Goal: Navigation & Orientation: Find specific page/section

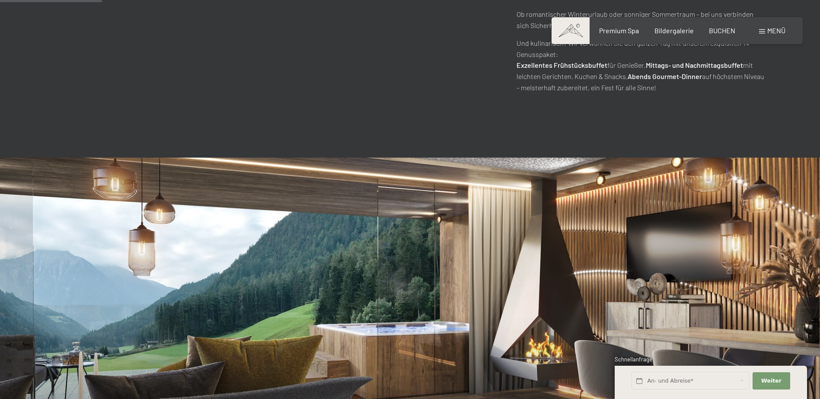
scroll to position [519, 0]
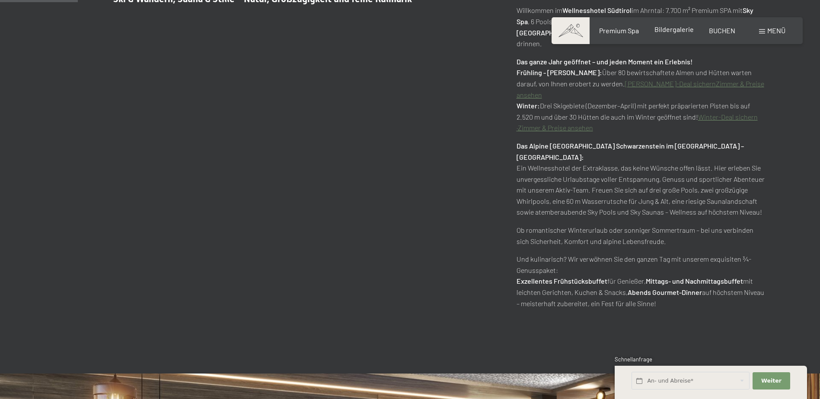
click at [671, 33] on span "Bildergalerie" at bounding box center [674, 29] width 39 height 8
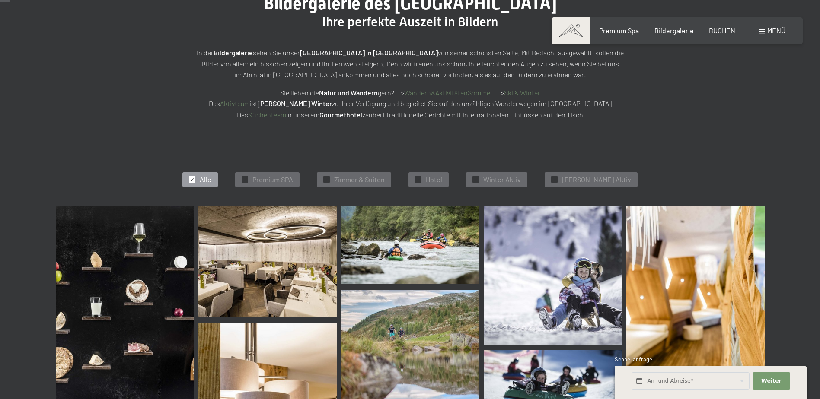
scroll to position [130, 0]
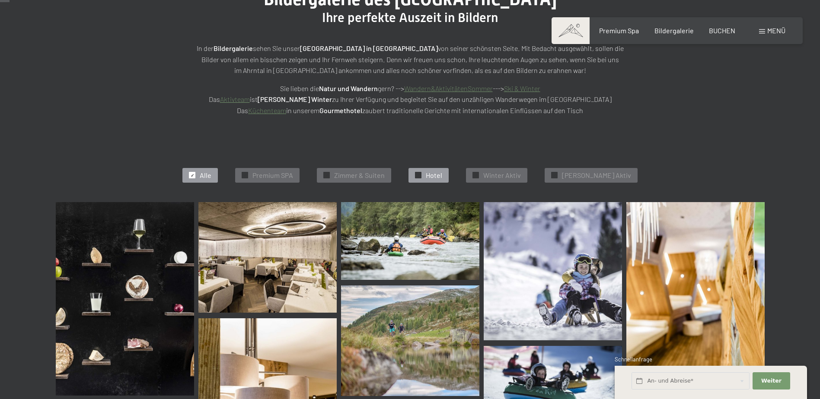
click at [437, 173] on div "✓ Hotel" at bounding box center [429, 175] width 40 height 15
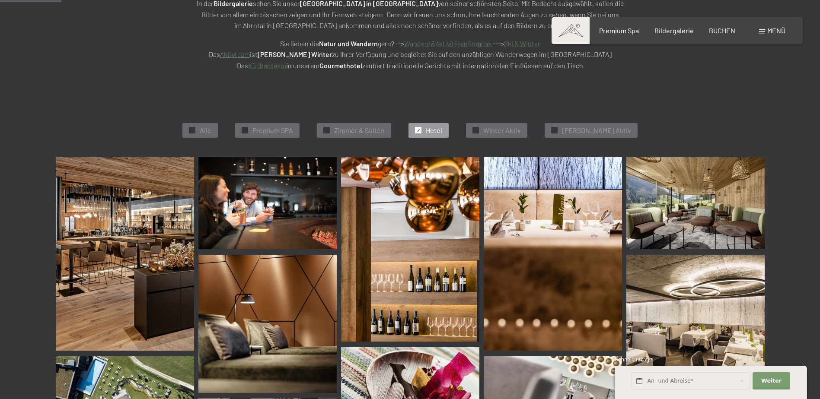
scroll to position [0, 0]
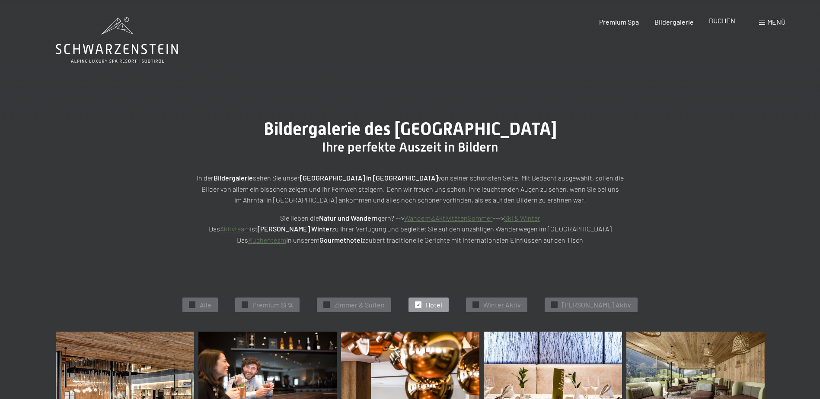
click at [712, 22] on span "BUCHEN" at bounding box center [722, 20] width 26 height 8
click at [614, 22] on span "Premium Spa" at bounding box center [619, 20] width 40 height 8
click at [612, 24] on span "Premium Spa" at bounding box center [619, 20] width 40 height 8
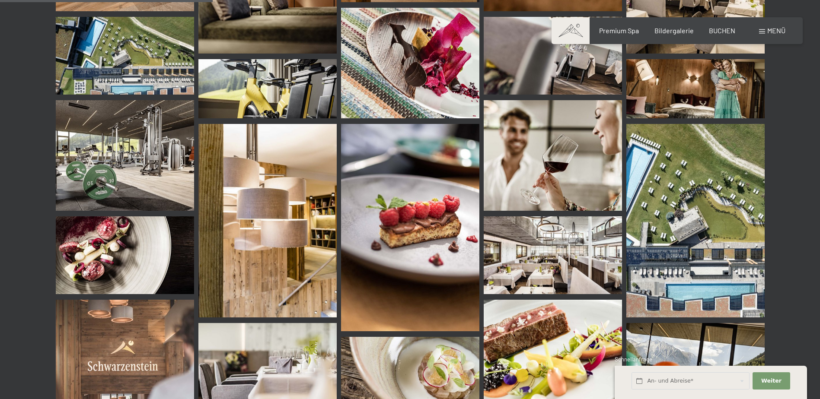
scroll to position [519, 0]
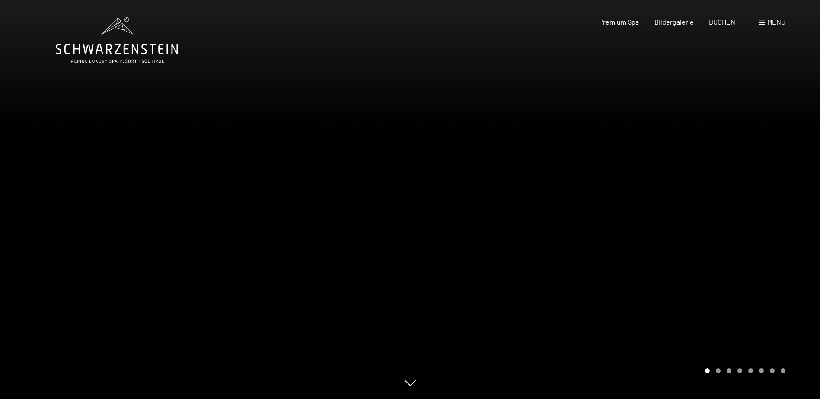
click at [775, 214] on div at bounding box center [615, 199] width 410 height 399
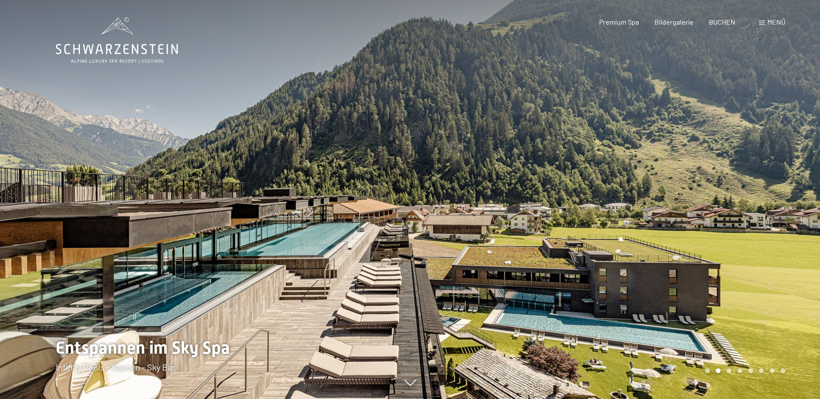
click at [777, 212] on div at bounding box center [615, 199] width 410 height 399
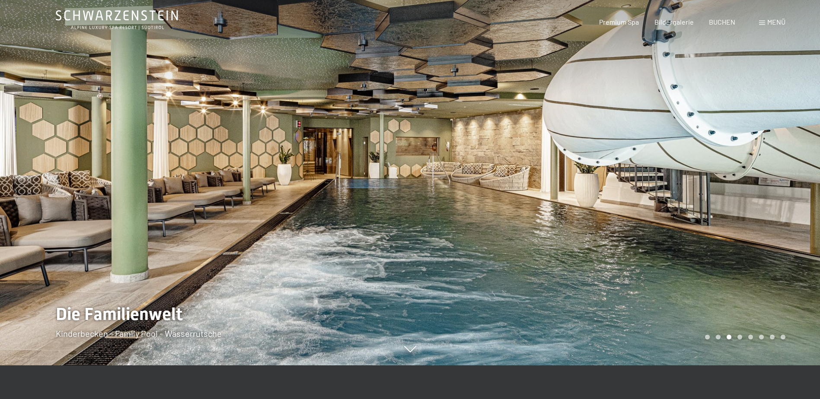
scroll to position [86, 0]
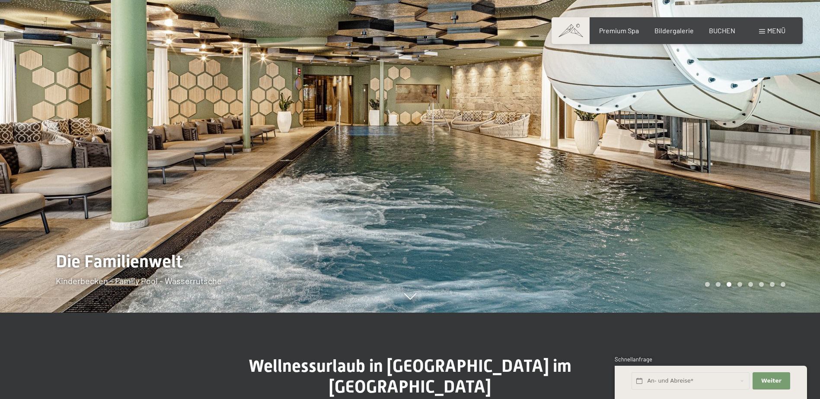
click at [773, 166] on div at bounding box center [615, 113] width 410 height 399
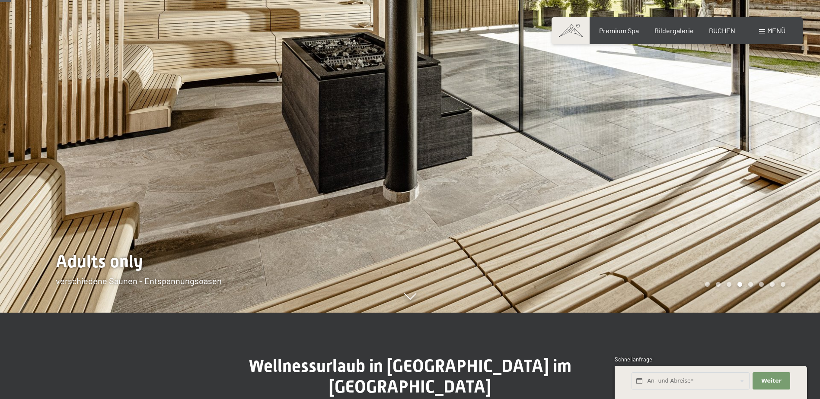
click at [773, 166] on div at bounding box center [615, 113] width 410 height 399
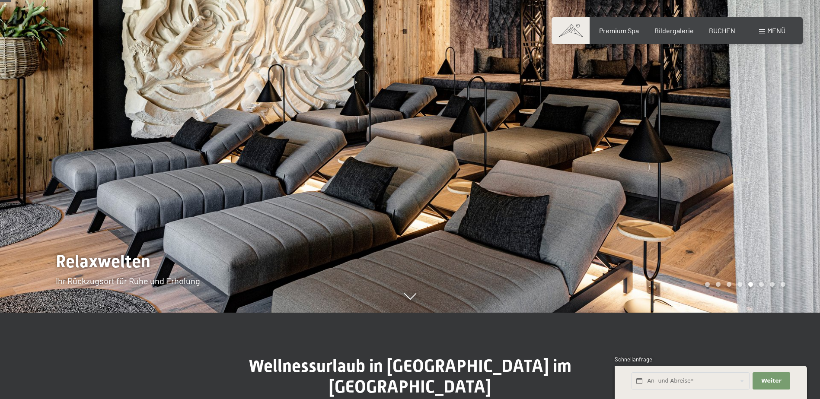
click at [773, 166] on div at bounding box center [615, 113] width 410 height 399
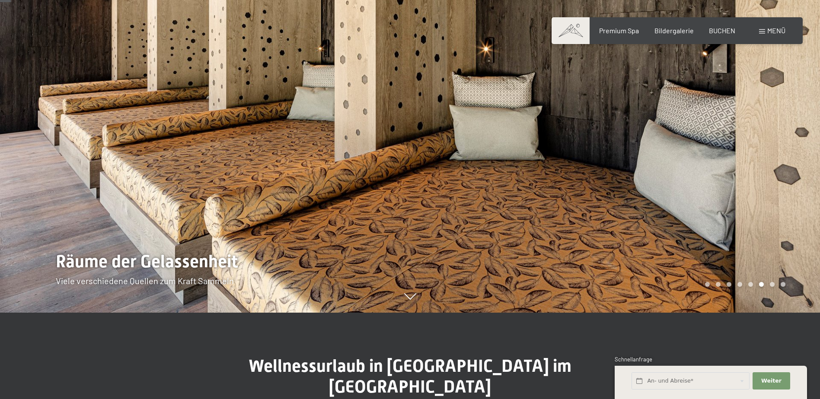
click at [773, 166] on div at bounding box center [615, 113] width 410 height 399
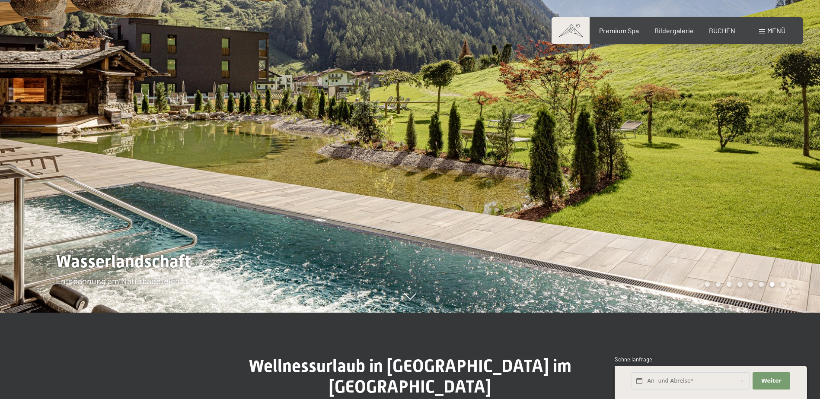
click at [773, 166] on div at bounding box center [615, 113] width 410 height 399
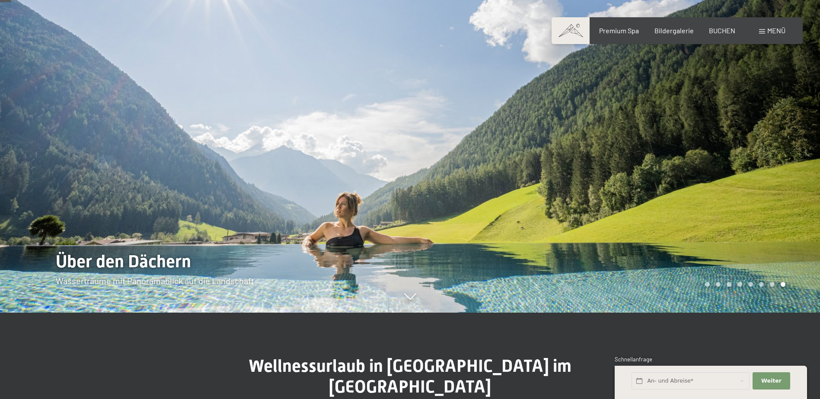
click at [773, 166] on div at bounding box center [615, 113] width 410 height 399
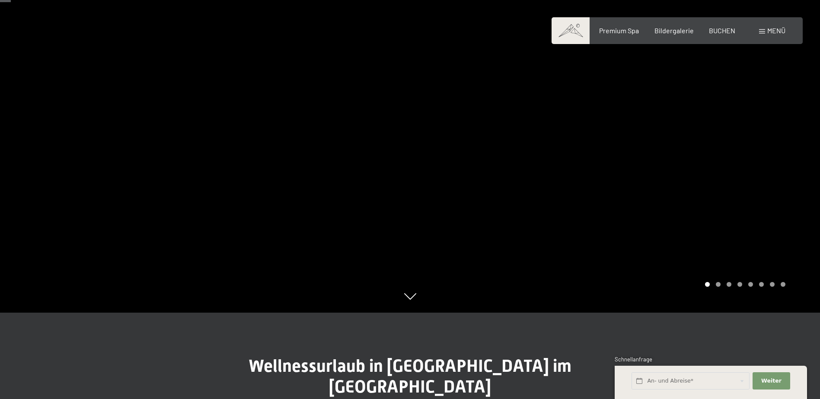
click at [773, 166] on div at bounding box center [615, 113] width 410 height 399
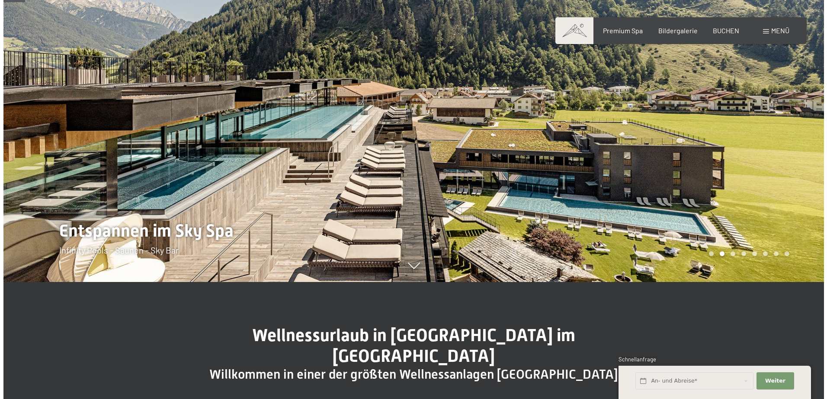
scroll to position [43, 0]
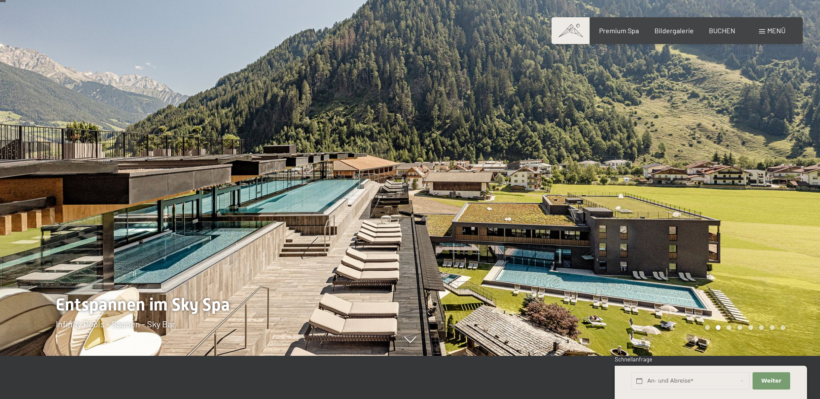
click at [768, 29] on span "Menü" at bounding box center [776, 30] width 18 height 8
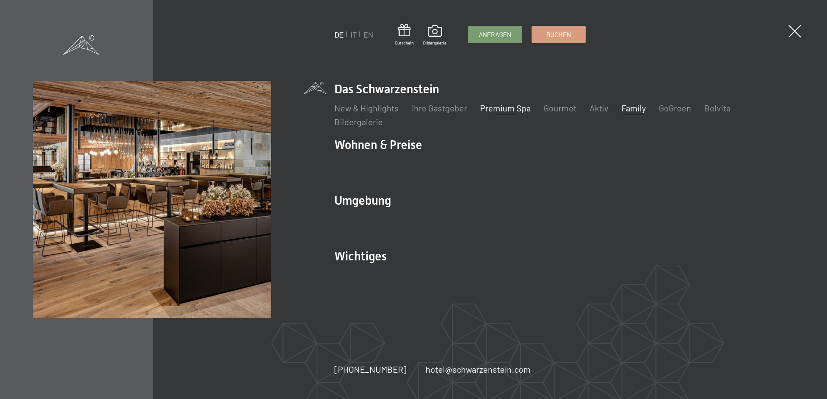
click at [634, 105] on link "Family" at bounding box center [633, 108] width 24 height 10
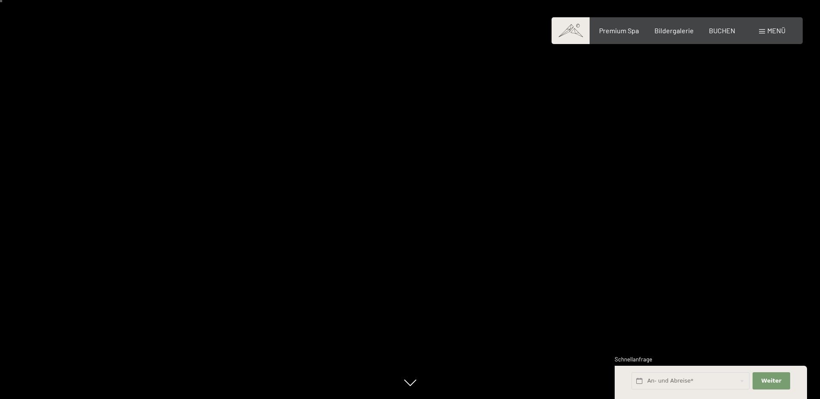
scroll to position [130, 0]
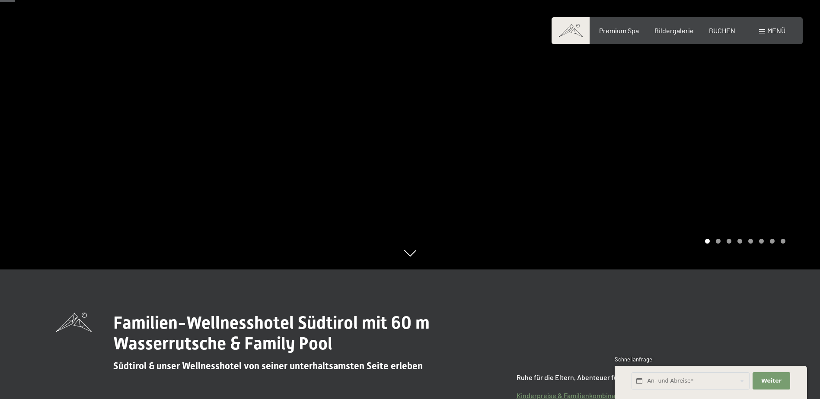
click at [728, 106] on div at bounding box center [615, 69] width 410 height 399
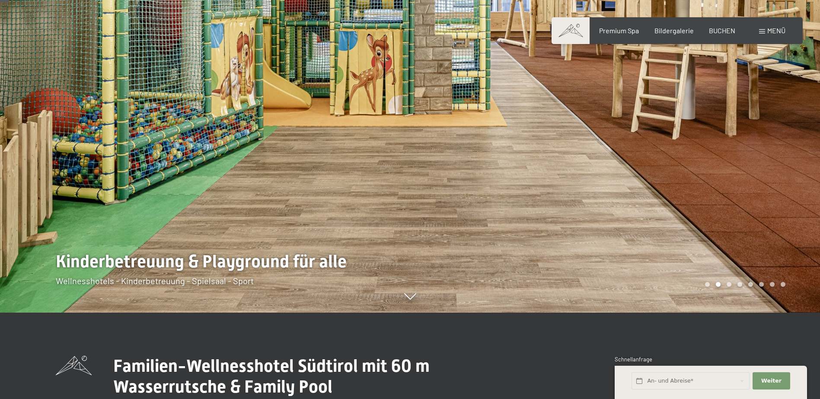
scroll to position [43, 0]
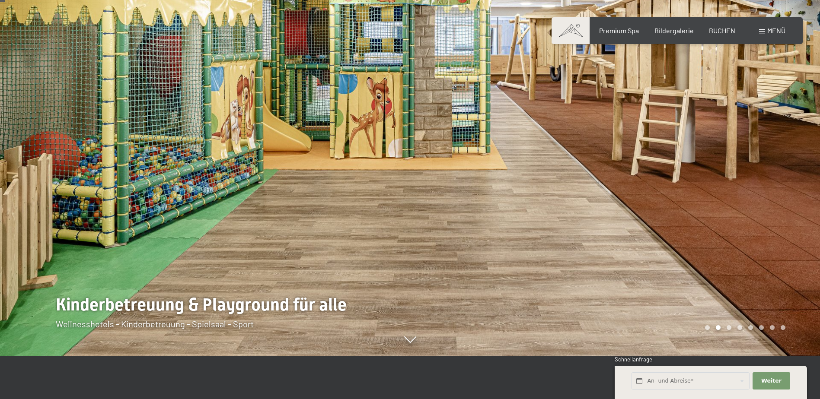
click at [743, 145] on div at bounding box center [615, 156] width 410 height 399
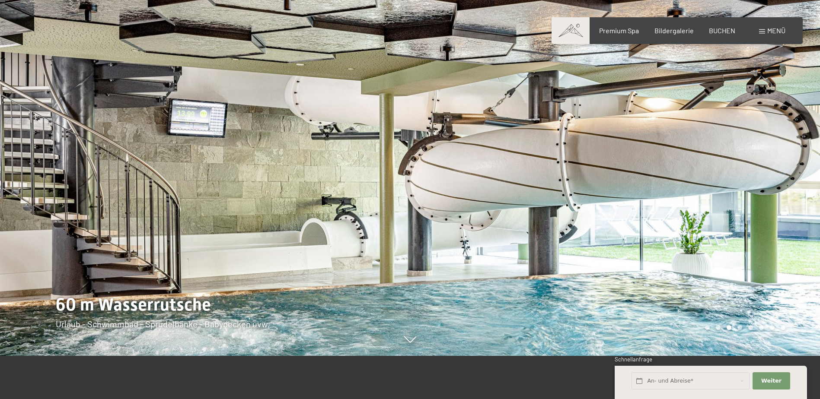
click at [743, 145] on div at bounding box center [615, 156] width 410 height 399
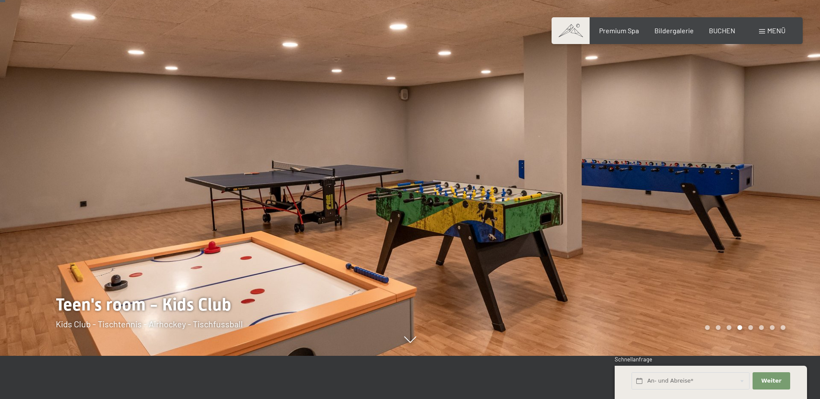
click at [743, 145] on div at bounding box center [615, 156] width 410 height 399
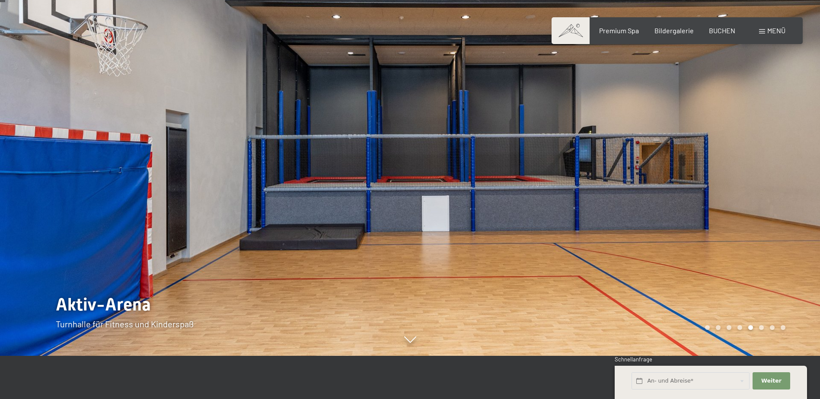
click at [743, 145] on div at bounding box center [615, 156] width 410 height 399
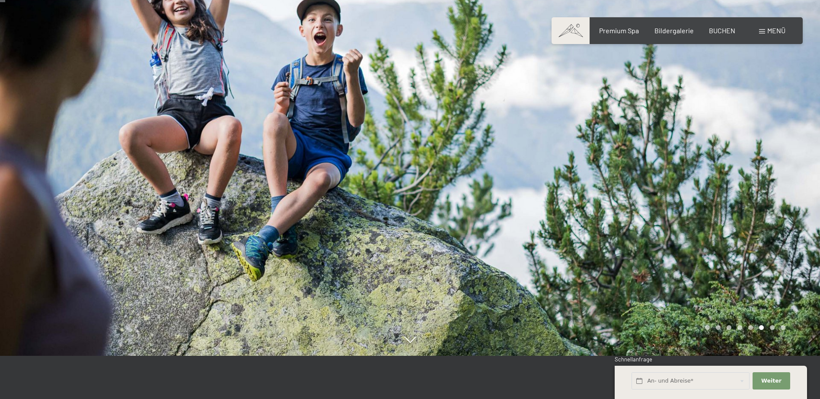
click at [743, 145] on div at bounding box center [615, 156] width 410 height 399
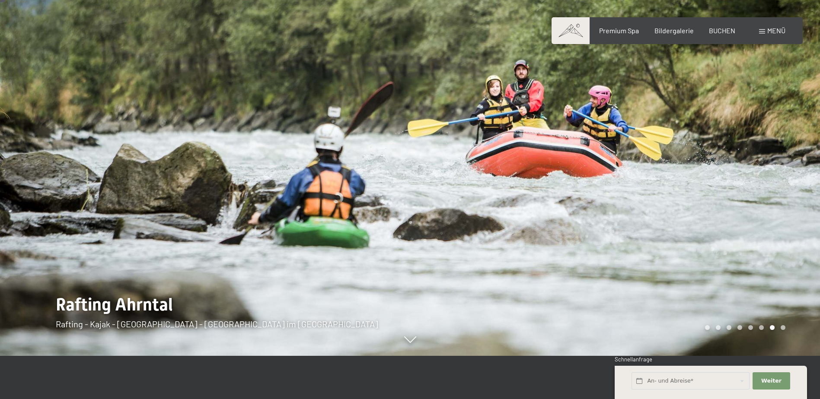
click at [743, 145] on div at bounding box center [615, 156] width 410 height 399
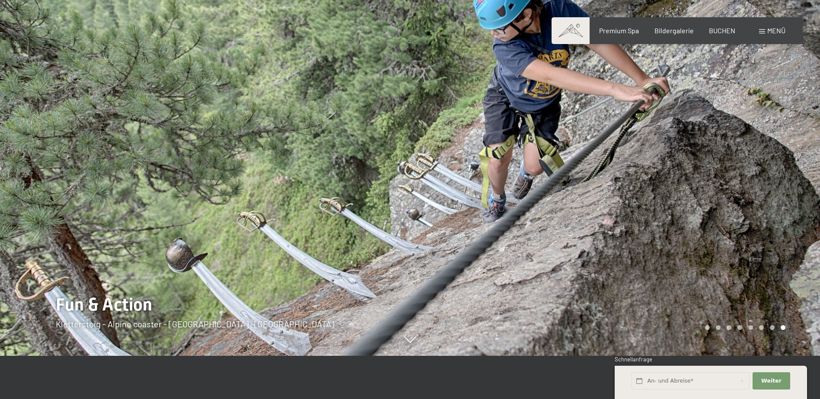
click at [743, 145] on div at bounding box center [615, 156] width 410 height 399
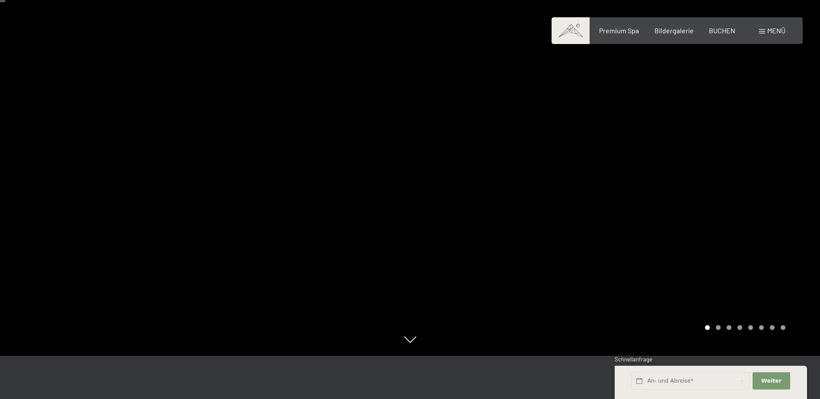
click at [743, 145] on div at bounding box center [615, 156] width 410 height 399
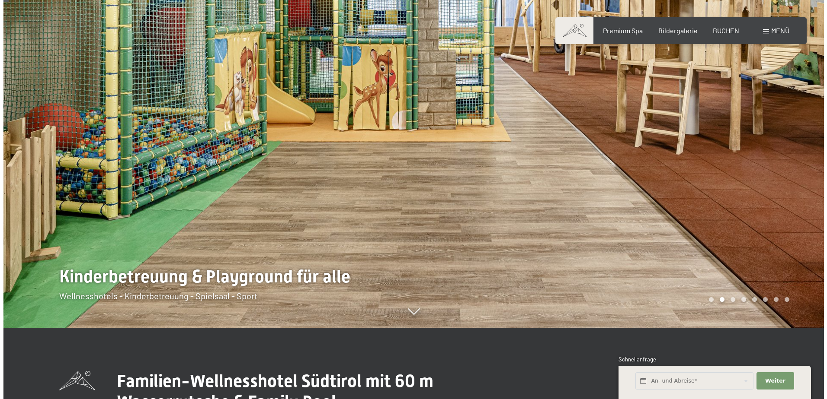
scroll to position [86, 0]
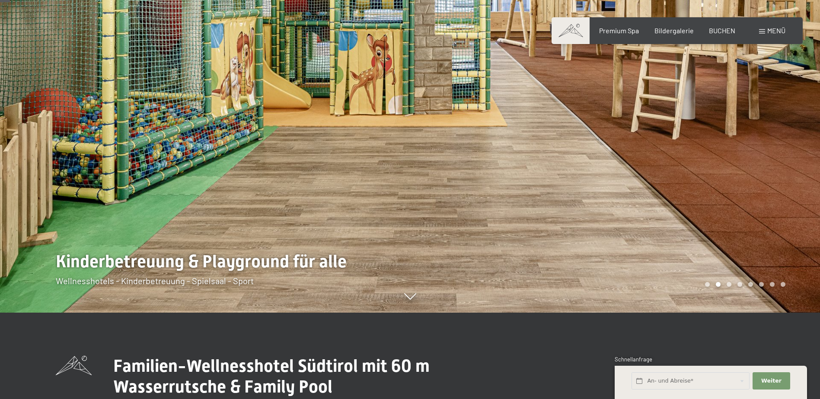
click at [768, 35] on div "Menü" at bounding box center [772, 31] width 26 height 10
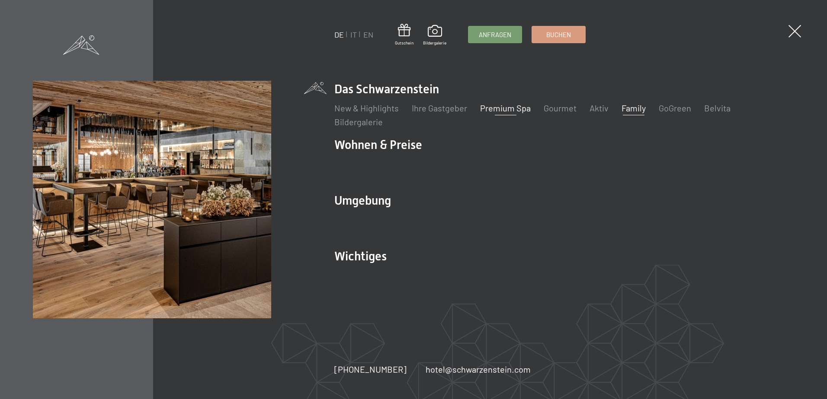
click at [508, 110] on link "Premium Spa" at bounding box center [505, 108] width 51 height 10
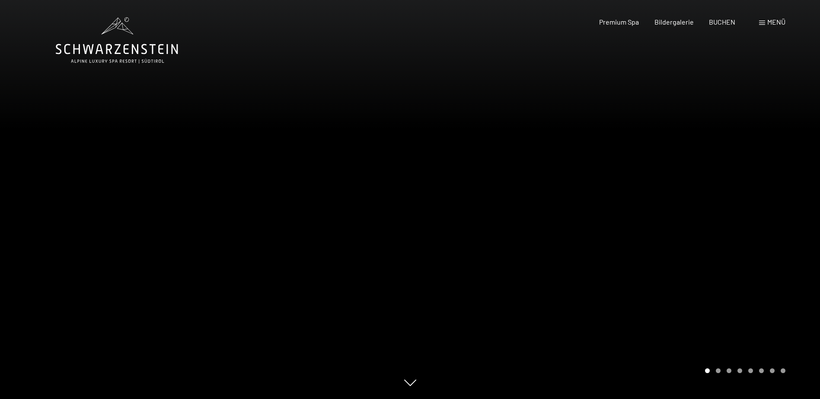
click at [781, 197] on div at bounding box center [615, 199] width 410 height 399
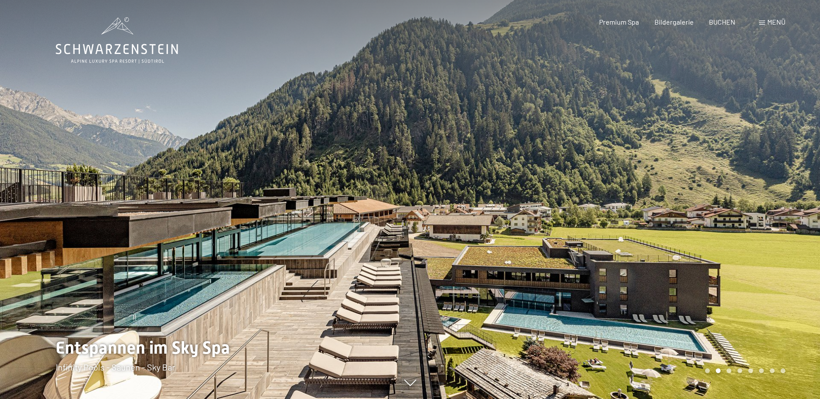
click at [781, 197] on div at bounding box center [615, 199] width 410 height 399
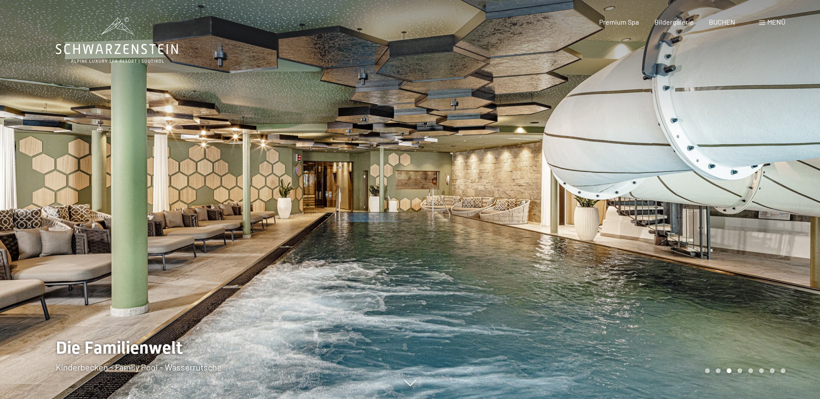
click at [781, 197] on div at bounding box center [615, 199] width 410 height 399
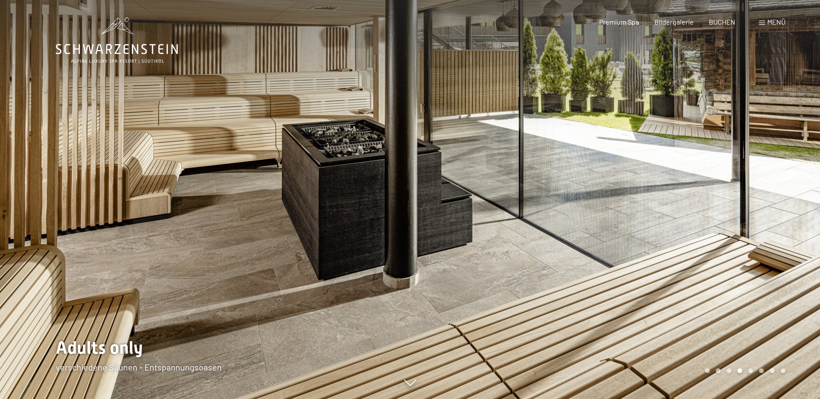
click at [781, 197] on div at bounding box center [615, 199] width 410 height 399
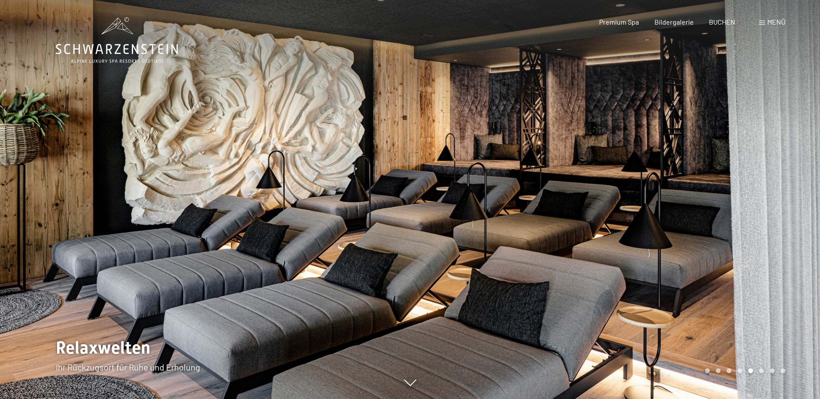
click at [781, 197] on div at bounding box center [615, 199] width 410 height 399
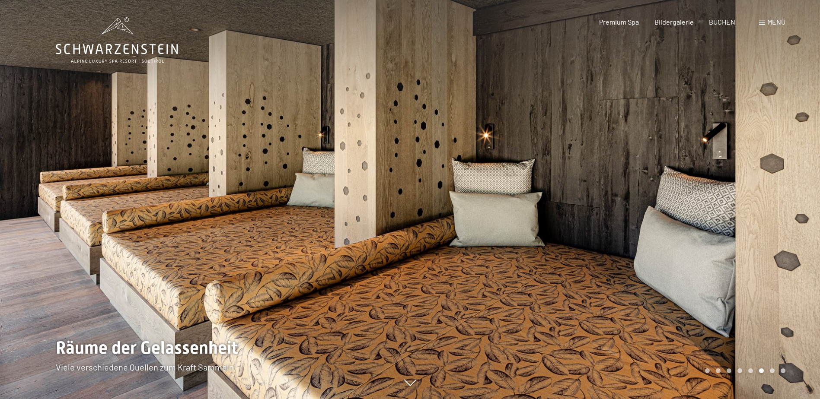
click at [781, 197] on div at bounding box center [615, 199] width 410 height 399
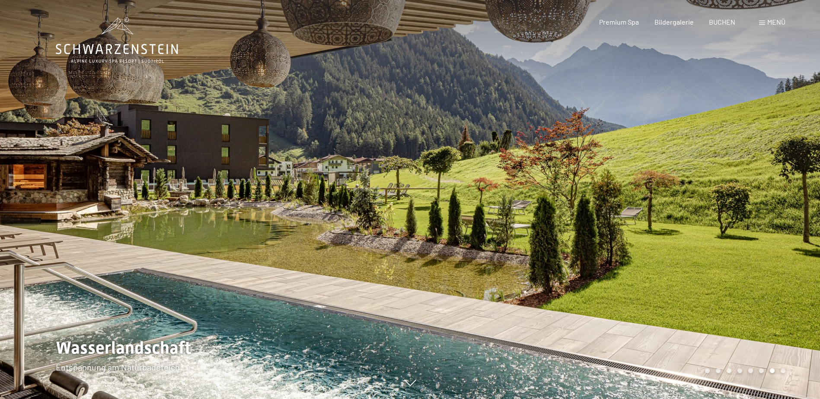
click at [781, 197] on div at bounding box center [615, 199] width 410 height 399
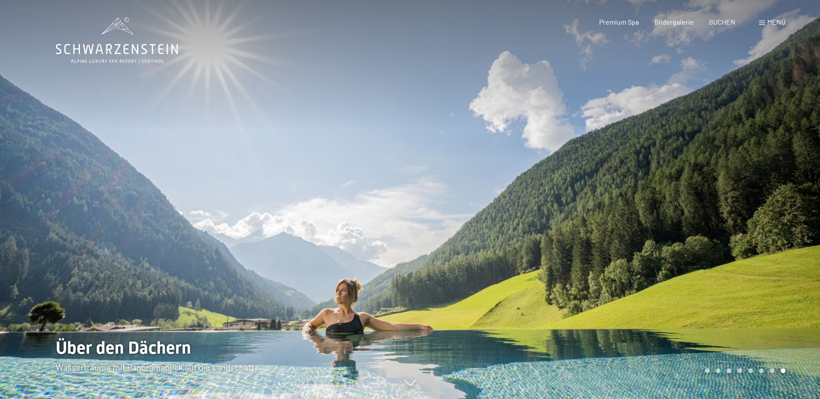
click at [781, 197] on div at bounding box center [615, 199] width 410 height 399
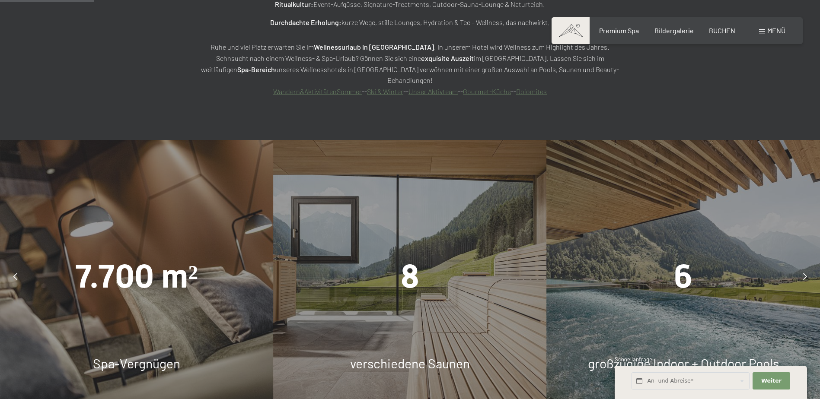
scroll to position [778, 0]
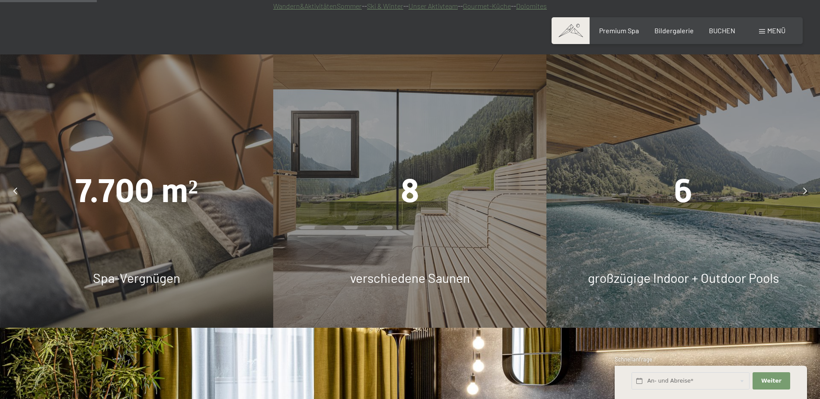
click at [715, 192] on div "6 großzügige Indoor + Outdoor Pools" at bounding box center [683, 190] width 273 height 273
click at [807, 188] on icon at bounding box center [805, 191] width 4 height 7
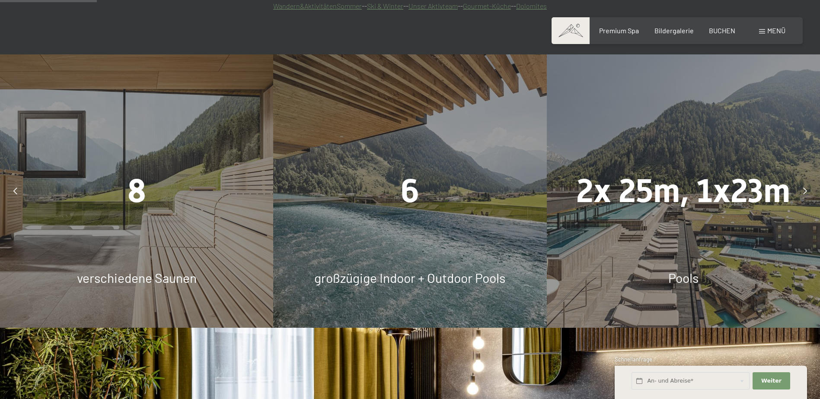
click at [807, 188] on icon at bounding box center [805, 191] width 4 height 7
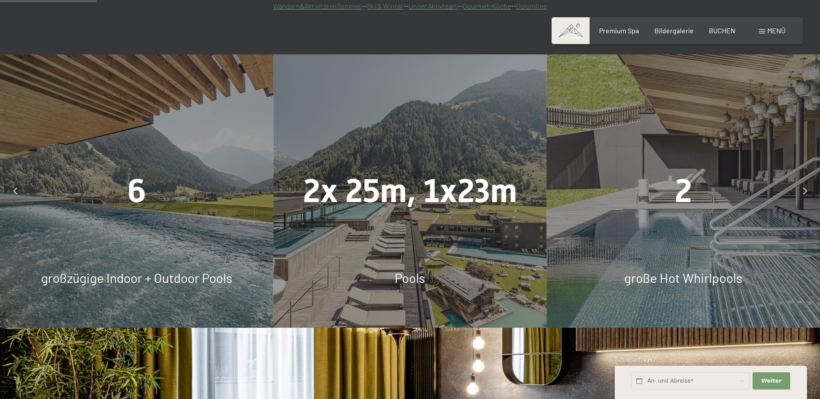
click at [433, 172] on span "2x 25m, 1x23m" at bounding box center [410, 191] width 214 height 38
click at [802, 180] on div at bounding box center [805, 191] width 22 height 22
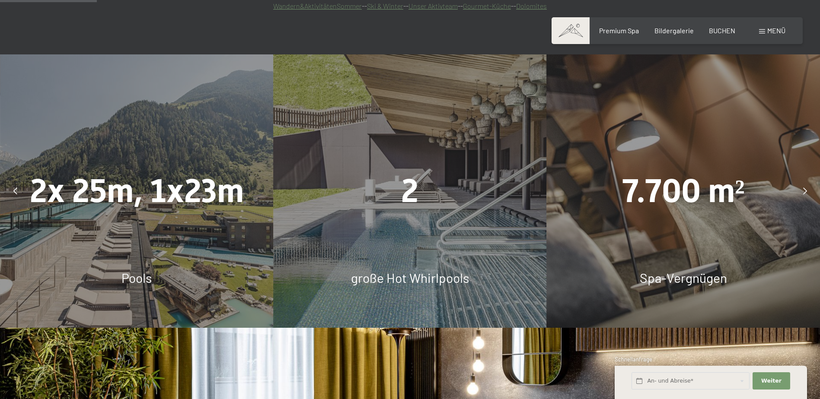
click at [802, 180] on div at bounding box center [805, 191] width 22 height 22
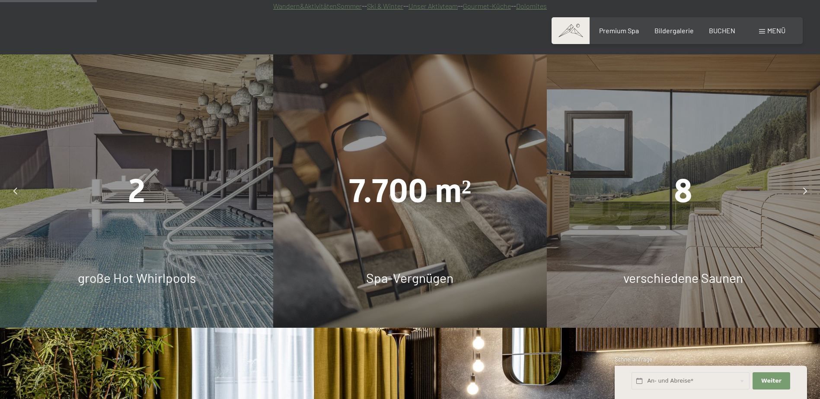
click at [802, 180] on div at bounding box center [805, 191] width 22 height 22
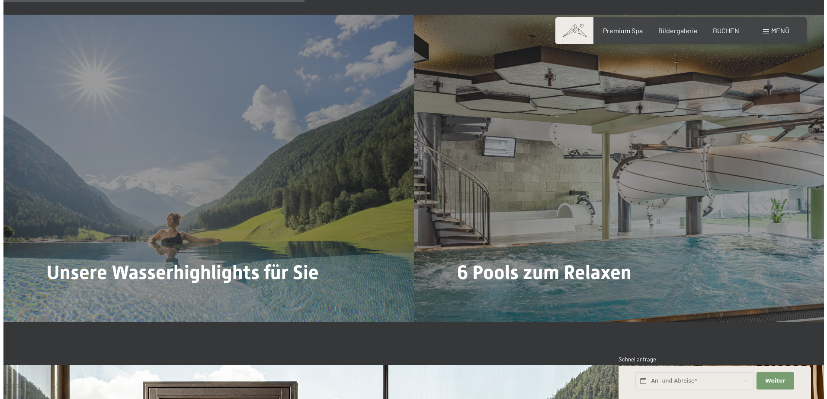
scroll to position [2421, 0]
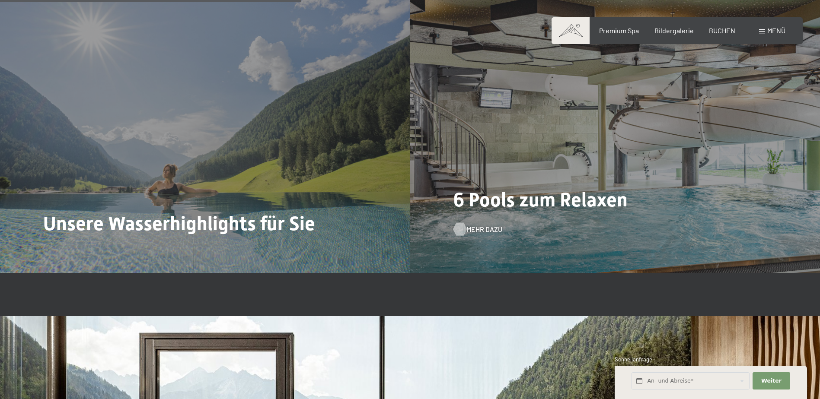
click at [473, 225] on span "Mehr dazu" at bounding box center [484, 230] width 36 height 10
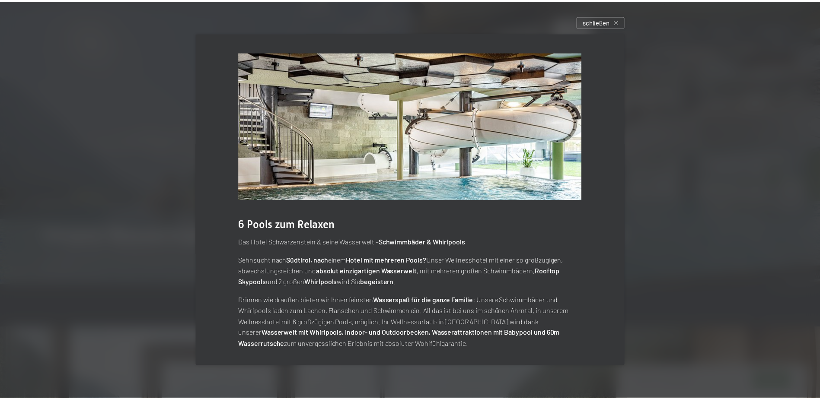
scroll to position [3, 0]
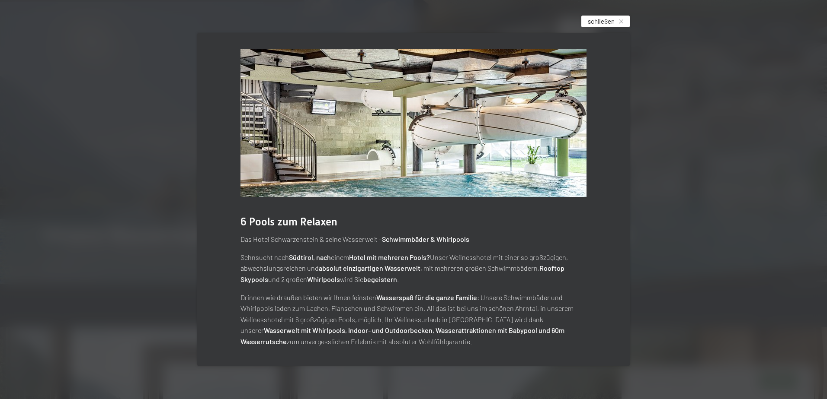
click at [613, 20] on span "schließen" at bounding box center [600, 21] width 27 height 9
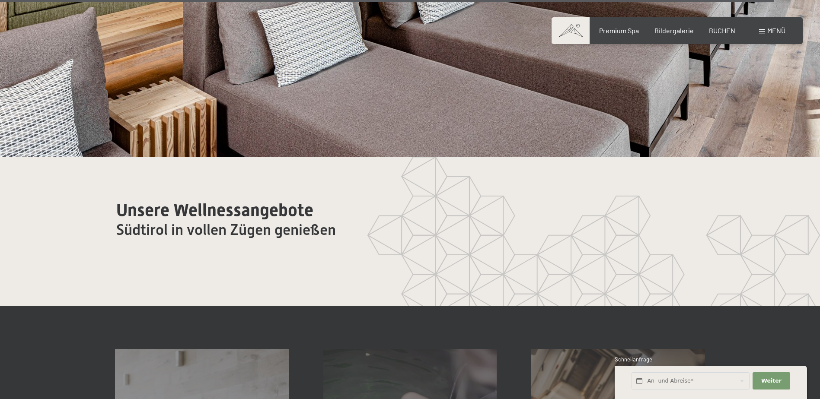
scroll to position [5404, 0]
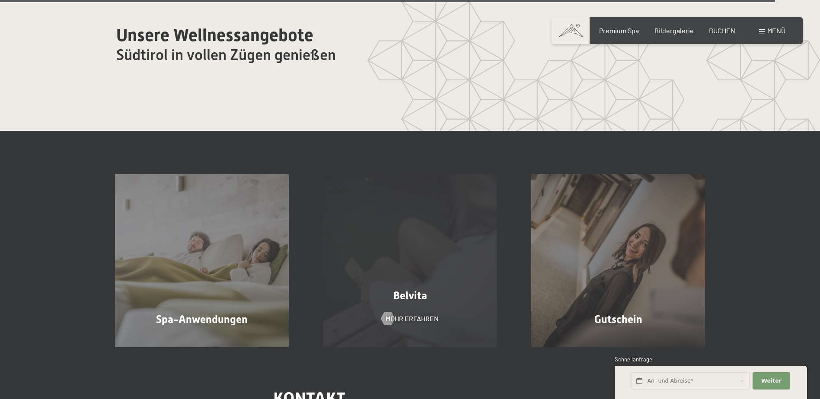
click at [425, 247] on div "Belvita Mehr erfahren" at bounding box center [410, 261] width 208 height 174
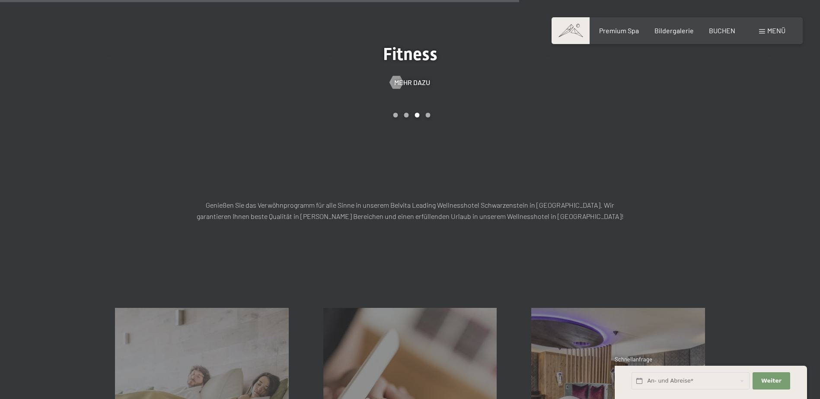
scroll to position [916, 0]
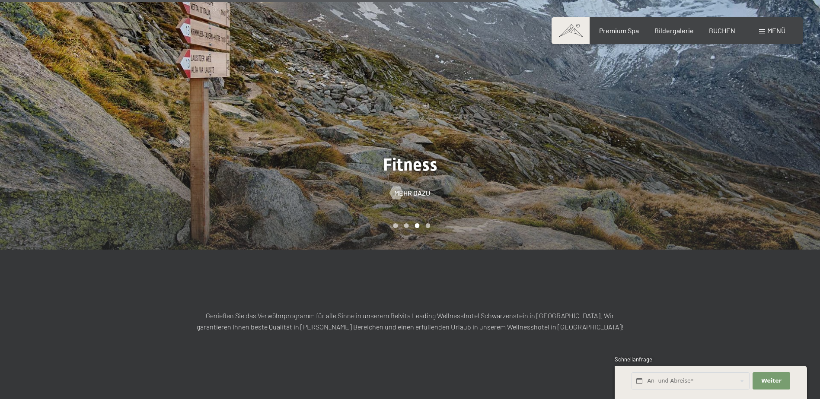
click at [771, 31] on span "Menü" at bounding box center [776, 30] width 18 height 8
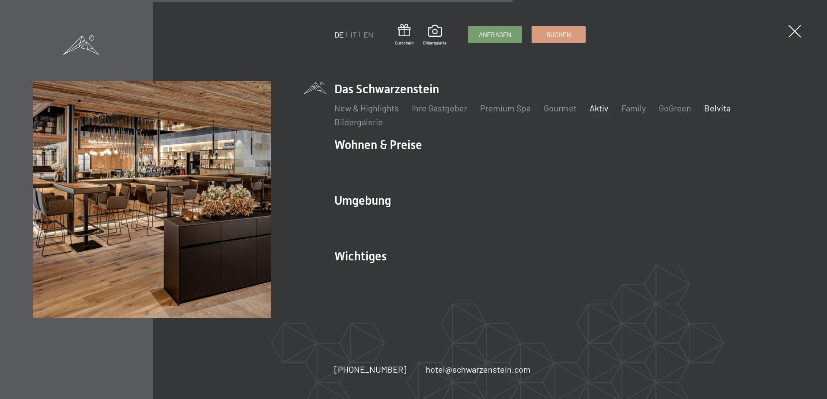
click at [591, 110] on link "Aktiv" at bounding box center [598, 108] width 19 height 10
click at [798, 23] on div "DE IT EN Gutschein Bildergalerie Anfragen Buchen DE IT EN Das Schwarzenstein Ne…" at bounding box center [413, 199] width 827 height 399
click at [803, 34] on div "DE IT EN Gutschein Bildergalerie Anfragen Buchen DE IT EN Das Schwarzenstein Ne…" at bounding box center [413, 199] width 827 height 399
click at [784, 36] on div "DE IT EN Gutschein Bildergalerie Anfragen Buchen DE IT EN Das Schwarzenstein Ne…" at bounding box center [413, 199] width 827 height 399
click at [793, 32] on span at bounding box center [794, 31] width 18 height 18
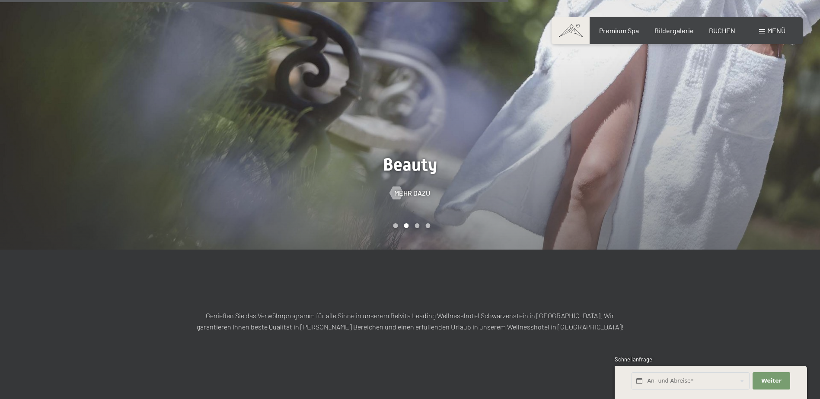
click at [770, 32] on span "Menü" at bounding box center [776, 30] width 18 height 8
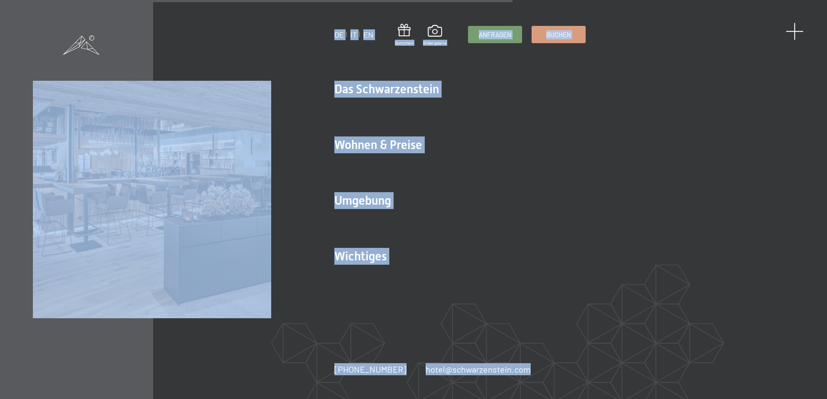
click at [794, 25] on div "DE IT EN Gutschein Bildergalerie Anfragen Buchen DE IT EN Das Schwarzenstein Ne…" at bounding box center [413, 199] width 827 height 399
drag, startPoint x: 794, startPoint y: 25, endPoint x: 791, endPoint y: 36, distance: 11.2
click at [791, 36] on span at bounding box center [794, 31] width 13 height 13
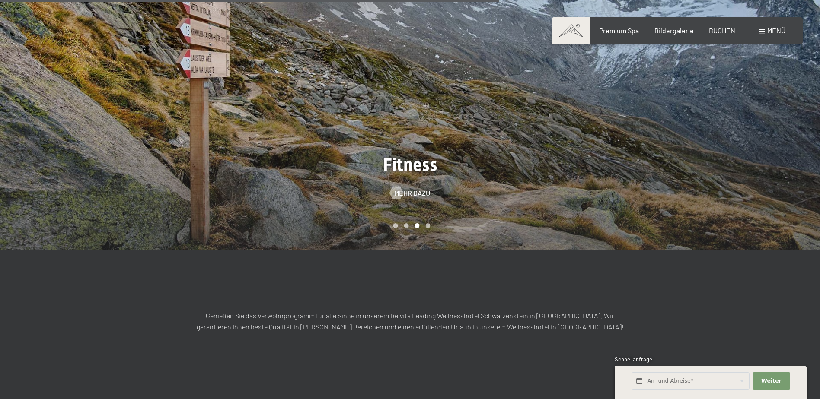
scroll to position [699, 0]
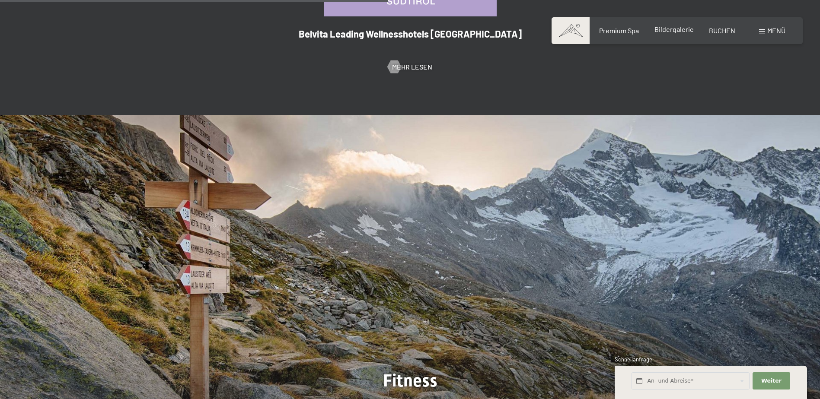
click at [670, 31] on span "Bildergalerie" at bounding box center [674, 29] width 39 height 8
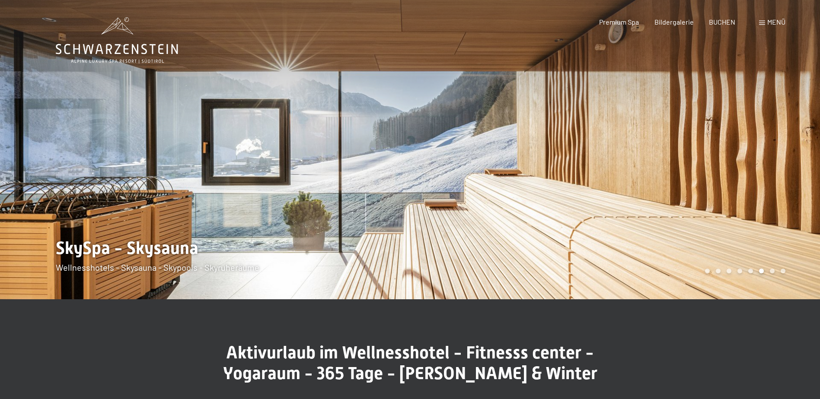
click at [773, 22] on span "Menü" at bounding box center [776, 22] width 18 height 8
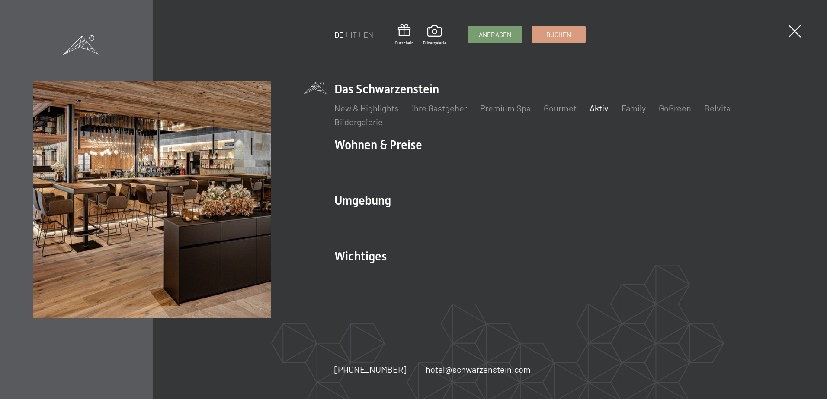
click at [606, 109] on link "Aktiv" at bounding box center [598, 108] width 19 height 10
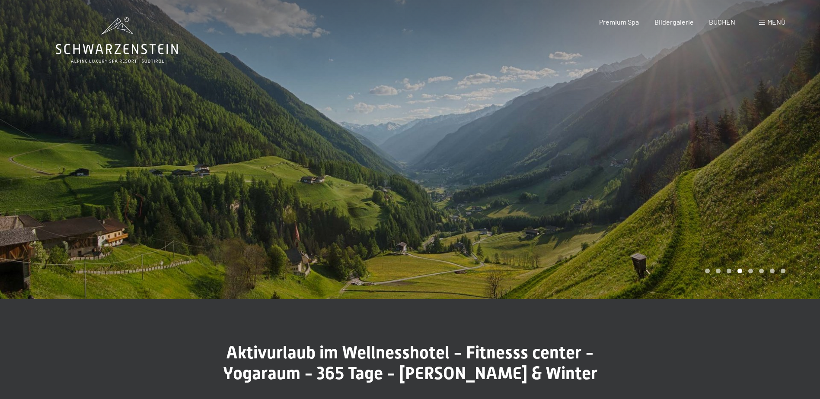
click at [773, 156] on div at bounding box center [615, 150] width 410 height 300
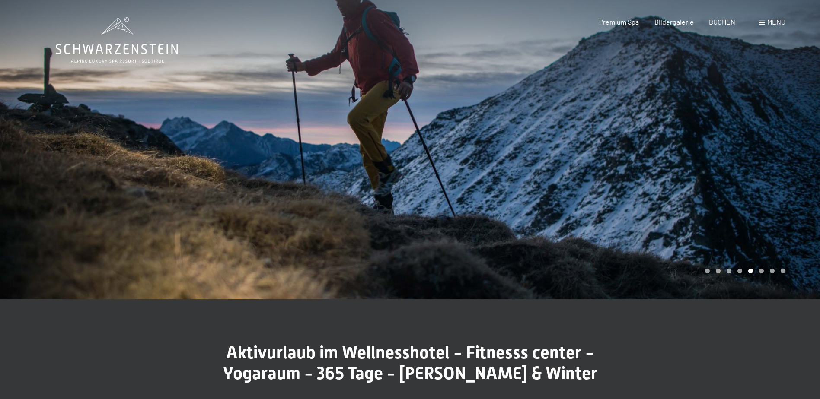
click at [773, 156] on div at bounding box center [615, 150] width 410 height 300
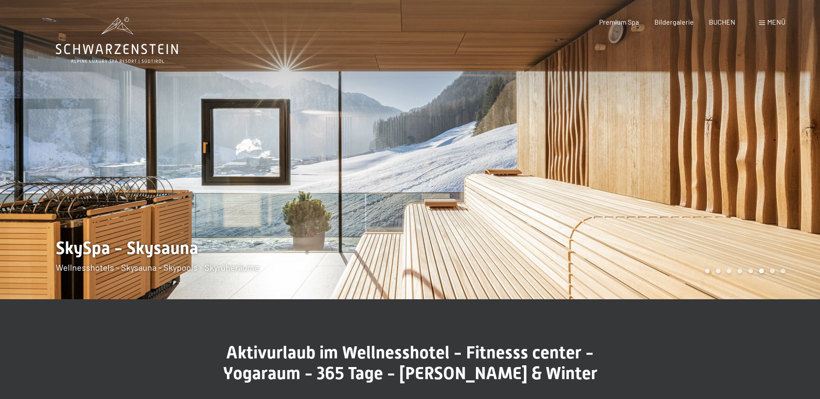
click at [773, 156] on div at bounding box center [615, 150] width 410 height 300
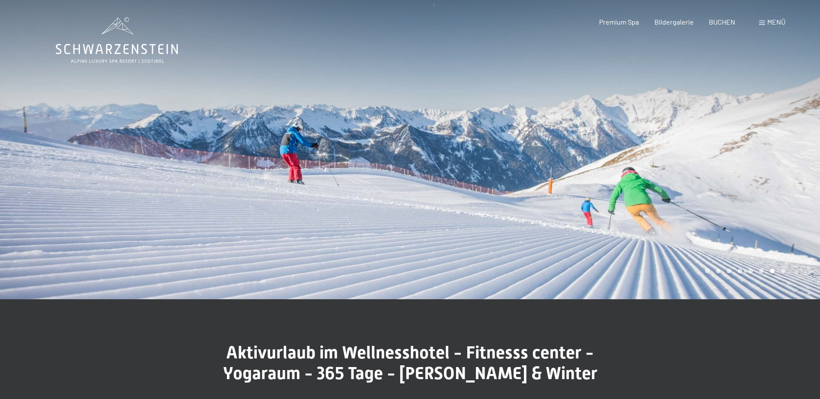
click at [773, 156] on div at bounding box center [615, 150] width 410 height 300
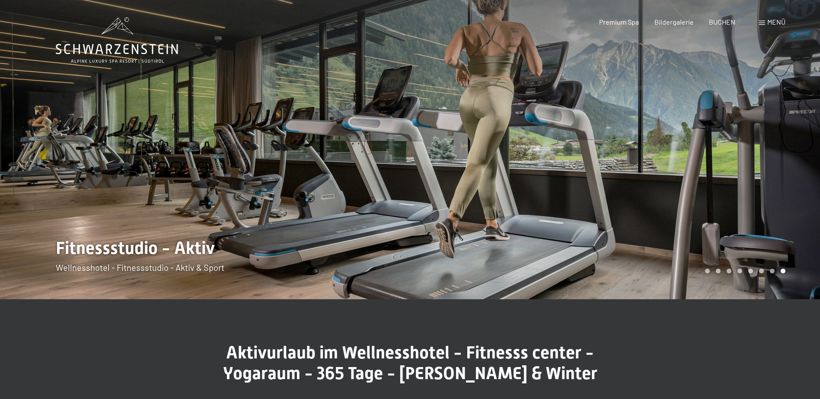
click at [773, 156] on div at bounding box center [615, 150] width 410 height 300
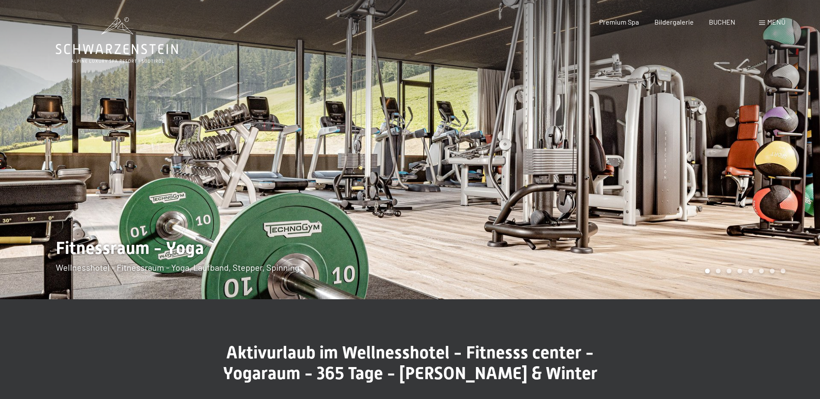
click at [773, 156] on div at bounding box center [615, 150] width 410 height 300
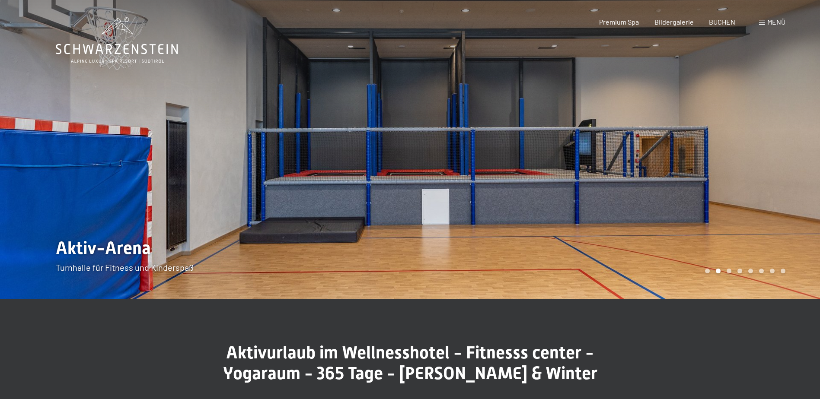
click at [773, 156] on div at bounding box center [615, 150] width 410 height 300
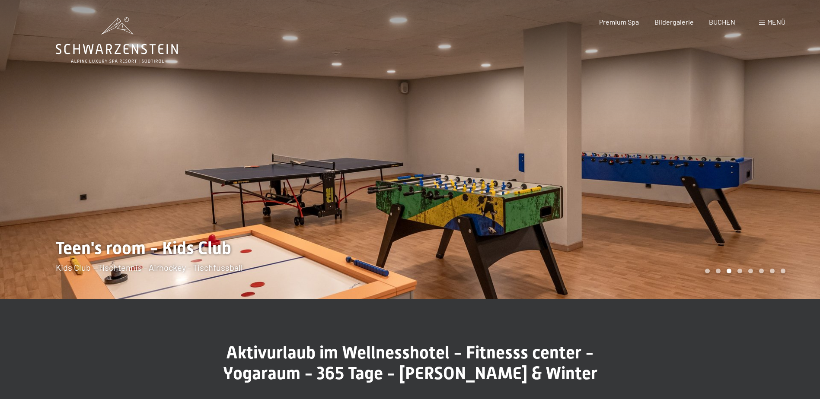
click at [773, 156] on div at bounding box center [615, 150] width 410 height 300
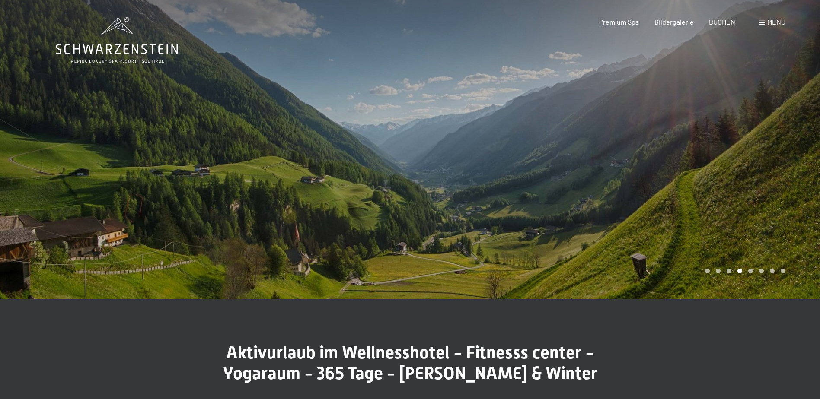
click at [773, 156] on div at bounding box center [615, 150] width 410 height 300
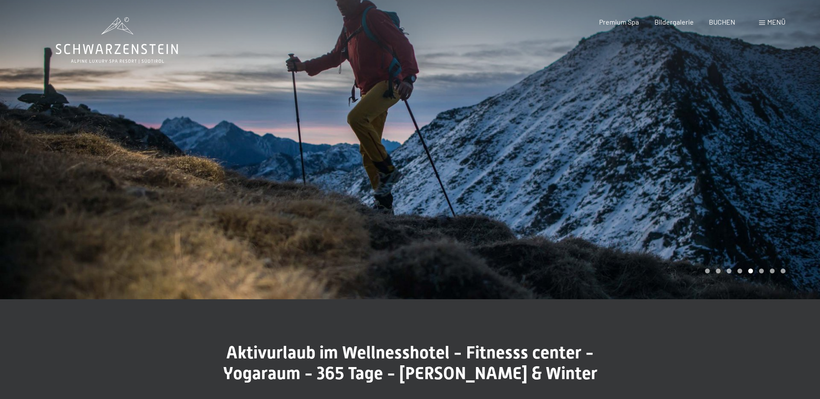
click at [773, 156] on div at bounding box center [615, 150] width 410 height 300
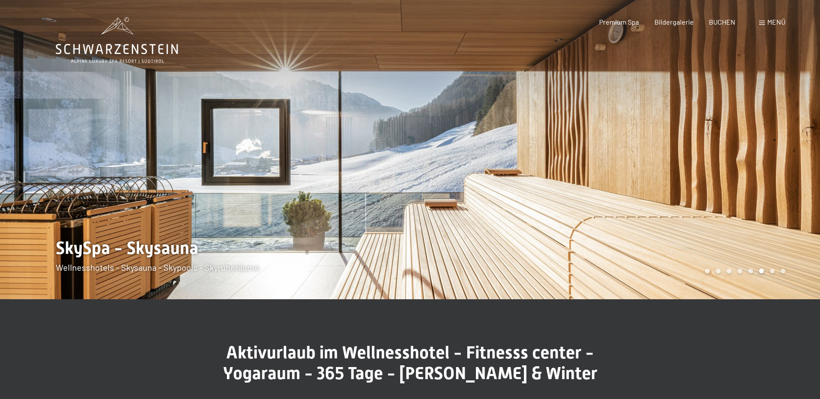
click at [773, 156] on div at bounding box center [615, 150] width 410 height 300
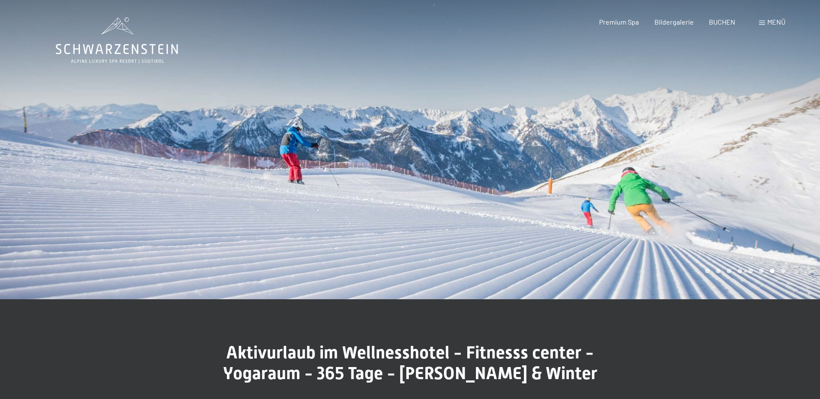
click at [773, 156] on div at bounding box center [615, 150] width 410 height 300
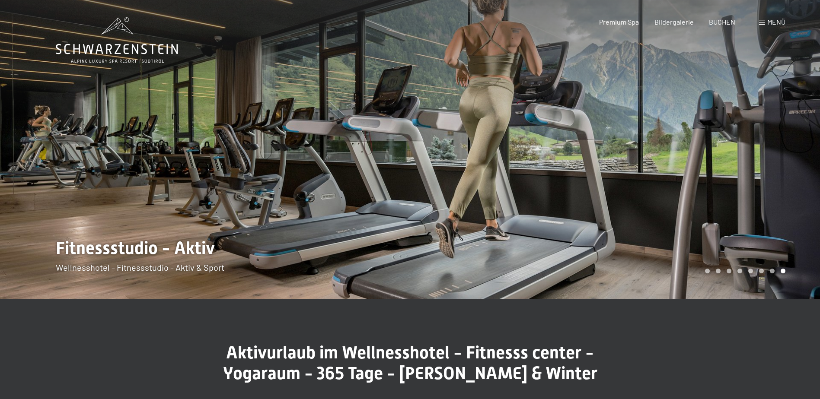
click at [773, 156] on div at bounding box center [615, 150] width 410 height 300
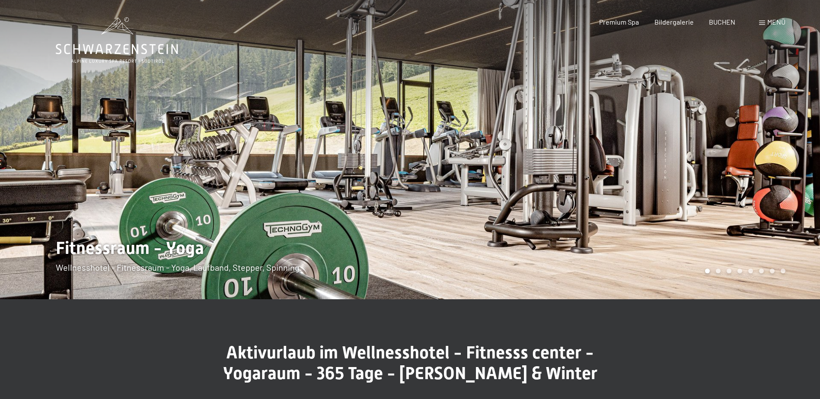
click at [773, 156] on div at bounding box center [615, 150] width 410 height 300
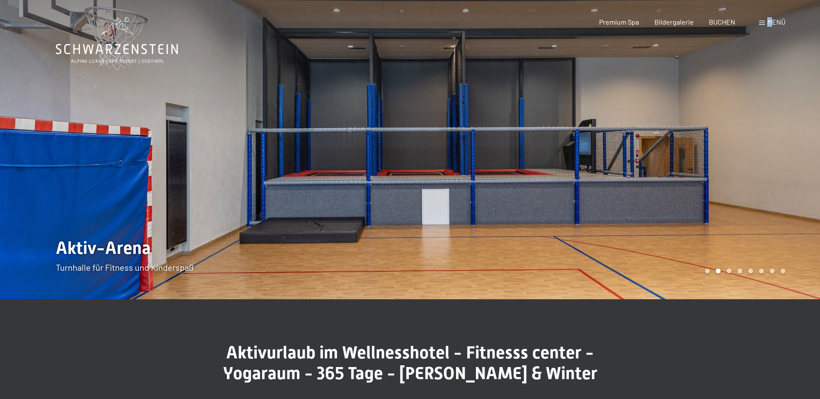
click at [770, 19] on span "Menü" at bounding box center [776, 22] width 18 height 8
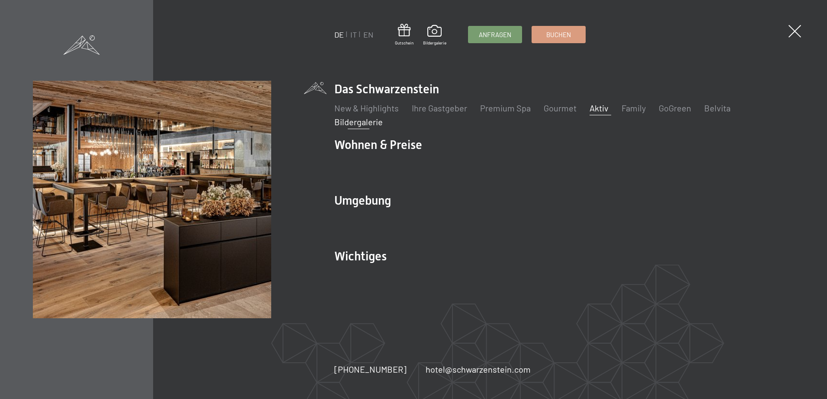
click at [353, 121] on link "Bildergalerie" at bounding box center [358, 122] width 48 height 10
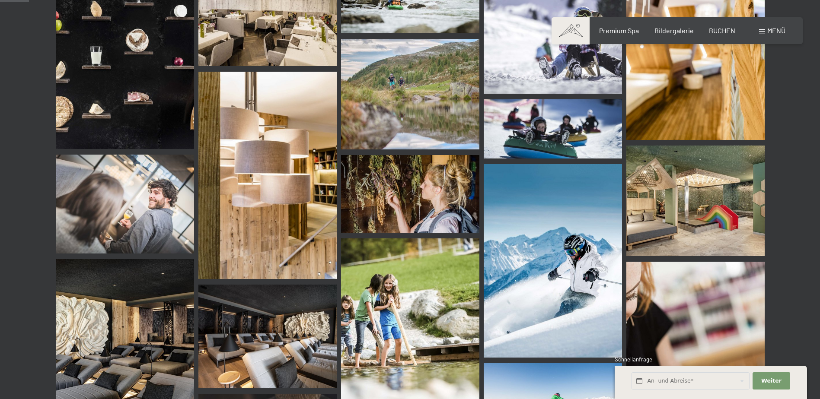
scroll to position [389, 0]
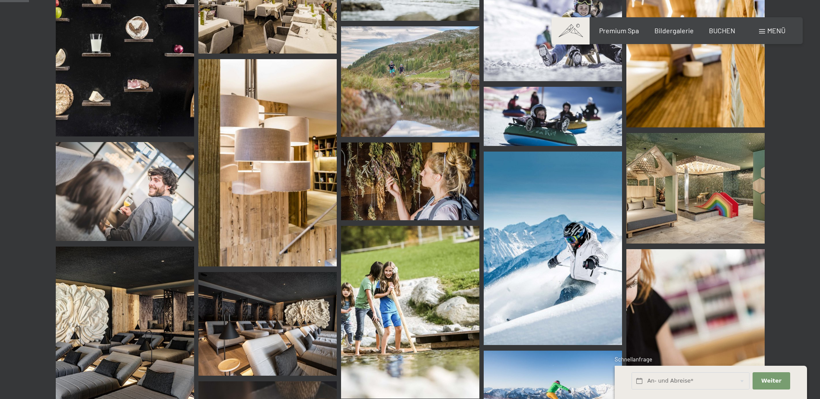
click at [713, 197] on img at bounding box center [695, 188] width 138 height 111
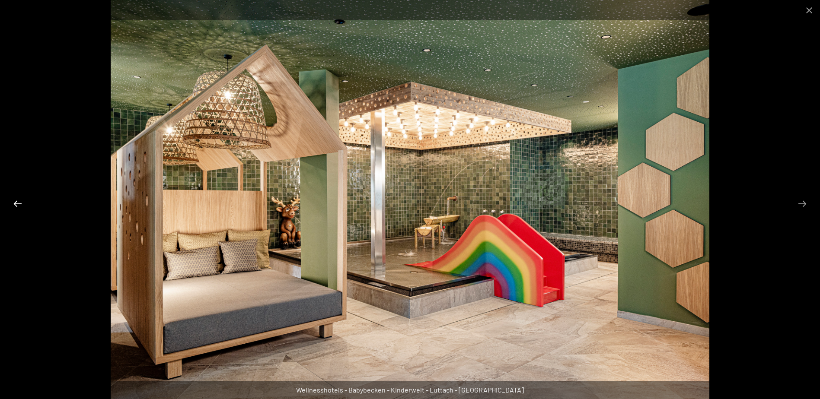
click at [16, 207] on button "Previous slide" at bounding box center [18, 203] width 18 height 17
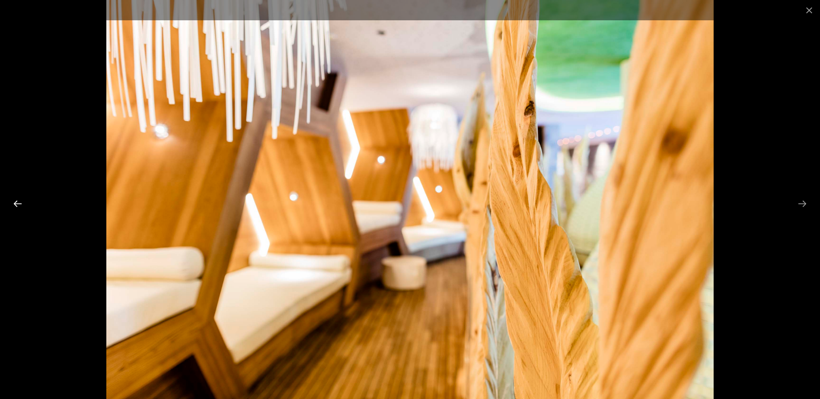
click at [16, 207] on button "Previous slide" at bounding box center [18, 203] width 18 height 17
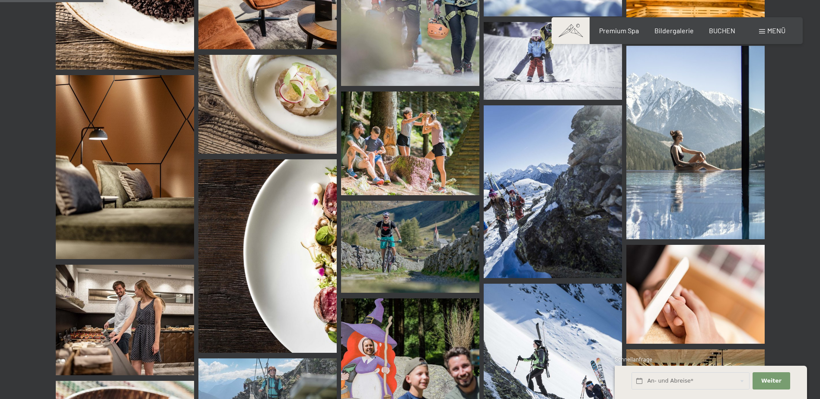
scroll to position [1383, 0]
